Goal: Task Accomplishment & Management: Complete application form

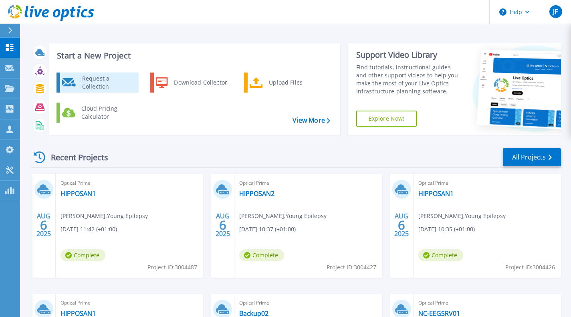
click at [115, 78] on div "Request a Collection" at bounding box center [107, 83] width 59 height 16
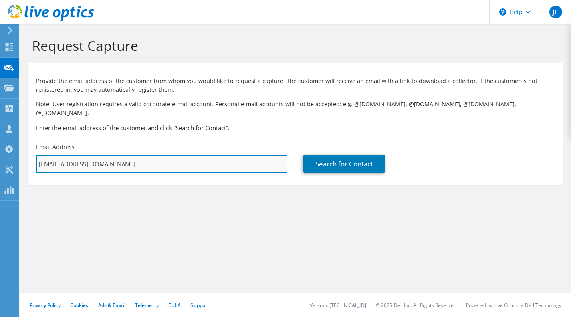
click at [164, 157] on input "[EMAIL_ADDRESS][DOMAIN_NAME]" at bounding box center [161, 164] width 251 height 18
drag, startPoint x: 147, startPoint y: 154, endPoint x: 32, endPoint y: 160, distance: 115.1
click at [32, 160] on div "Email Address jack.firth@quadris.co.uk" at bounding box center [161, 158] width 267 height 38
paste input "Adam.Ford@quadris.com"
type input "Adam.Ford@quadris.com"
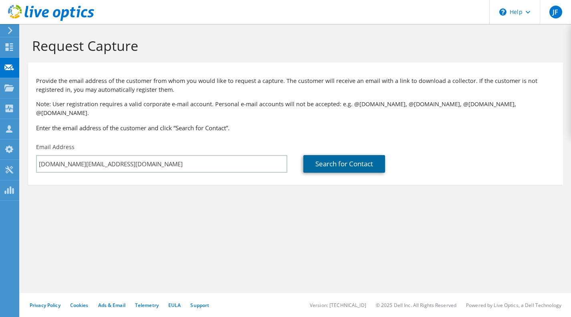
drag, startPoint x: 337, startPoint y: 163, endPoint x: 330, endPoint y: 158, distance: 8.6
click at [330, 158] on link "Search for Contact" at bounding box center [344, 164] width 82 height 18
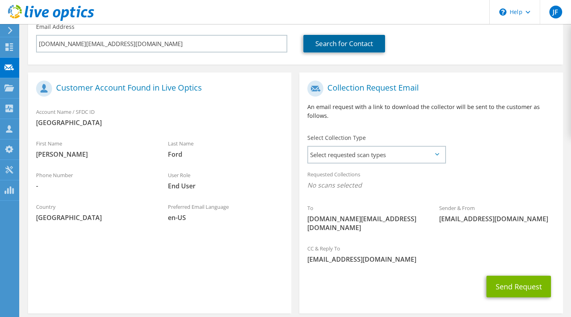
scroll to position [135, 0]
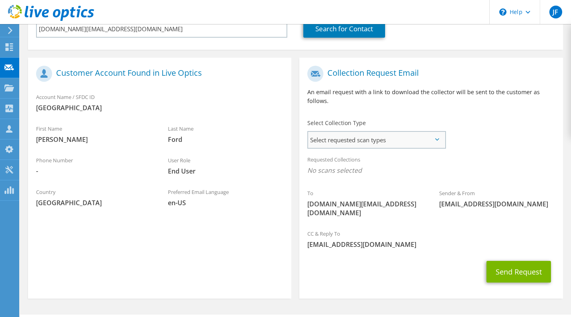
click at [394, 138] on span "Select requested scan types" at bounding box center [376, 140] width 136 height 16
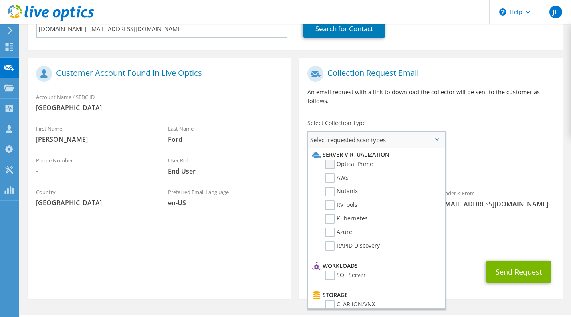
click at [365, 160] on label "Optical Prime" at bounding box center [349, 165] width 48 height 10
click at [0, 0] on input "Optical Prime" at bounding box center [0, 0] width 0 height 0
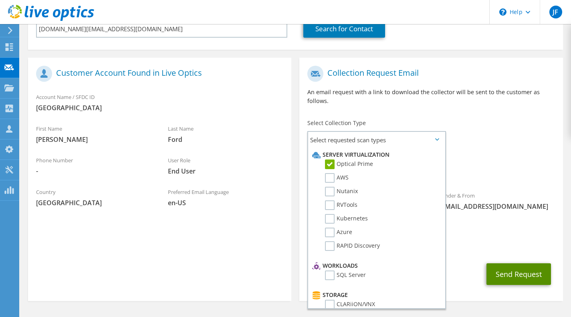
click at [517, 263] on button "Send Request" at bounding box center [519, 274] width 65 height 22
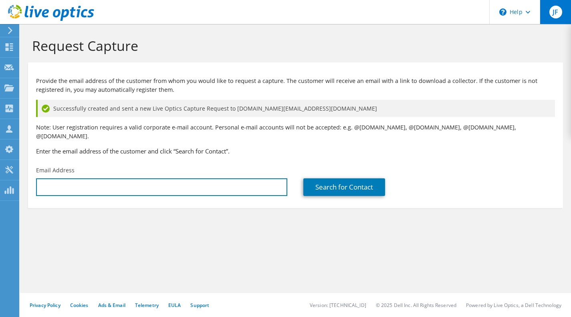
type input "[EMAIL_ADDRESS][DOMAIN_NAME]"
